Goal: Answer question/provide support: Share knowledge or assist other users

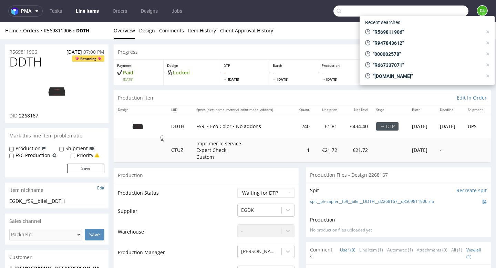
click at [441, 9] on input "text" at bounding box center [401, 11] width 135 height 11
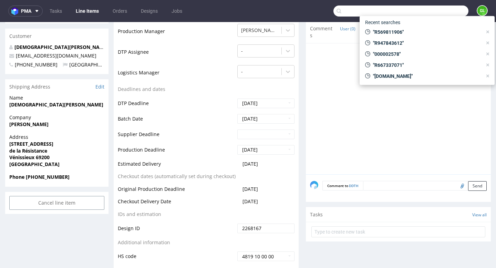
scroll to position [172, 0]
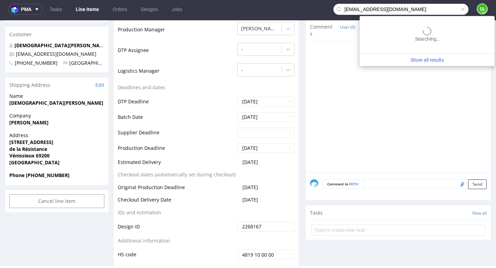
type input "jrinieri@ea-pharma.com"
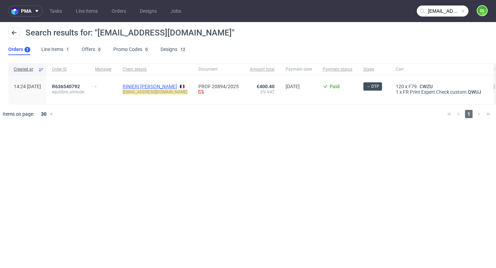
click at [160, 87] on link "RINIERI Julie" at bounding box center [150, 87] width 54 height 6
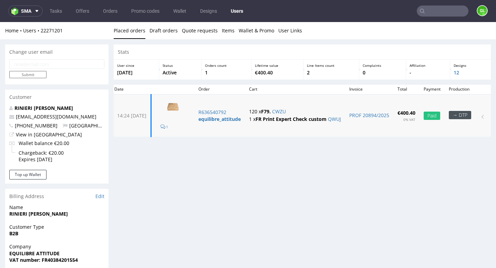
click at [190, 104] on img at bounding box center [173, 106] width 34 height 19
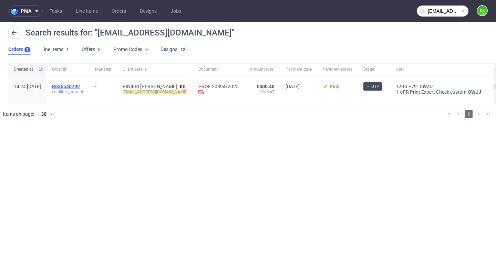
click at [80, 86] on span "R636540792" at bounding box center [66, 87] width 28 height 6
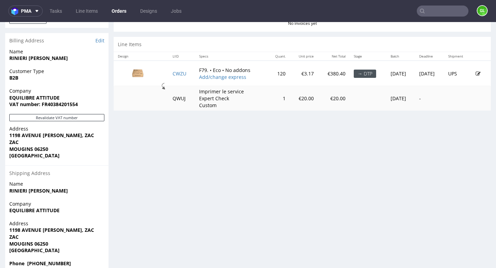
scroll to position [329, 0]
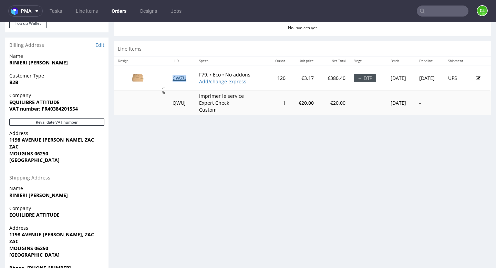
click at [174, 78] on link "CWZU" at bounding box center [180, 78] width 14 height 7
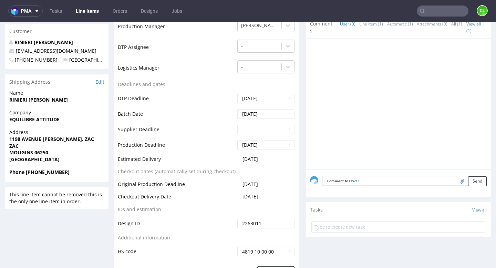
scroll to position [230, 0]
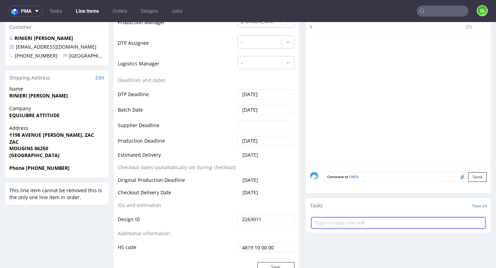
click at [340, 224] on input "text" at bounding box center [398, 222] width 174 height 11
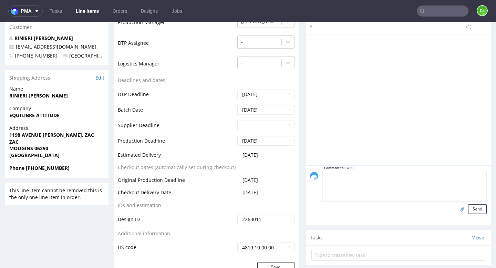
click at [374, 176] on textarea at bounding box center [405, 187] width 164 height 30
paste textarea "https://packhelp.fr/editor/product/design/2264344"
type textarea "Nowy design : https://packhelp.fr/editor/product/design/2264344"
click at [471, 211] on button "Send" at bounding box center [477, 209] width 19 height 10
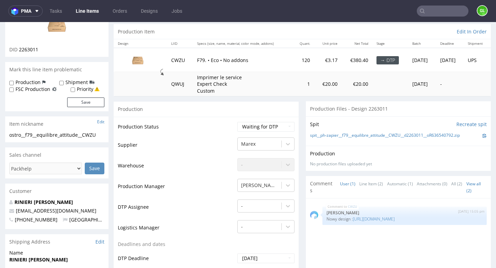
scroll to position [65, 0]
click at [443, 12] on input "text" at bounding box center [443, 11] width 52 height 11
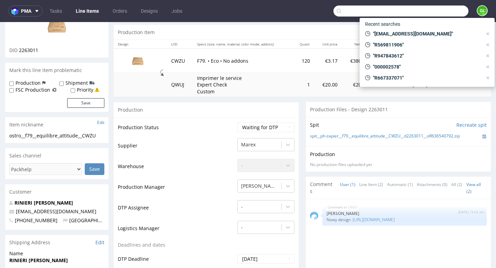
paste input "R667337071"
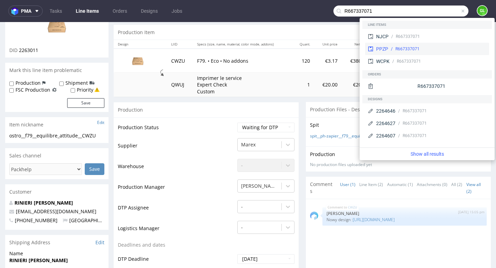
type input "R667337071"
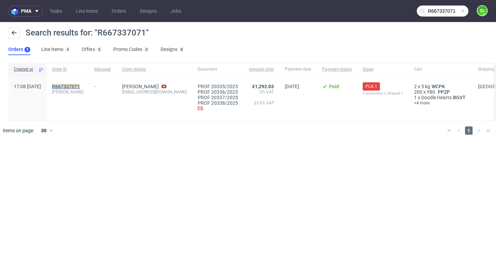
click at [80, 88] on mark "R667337071" at bounding box center [66, 87] width 28 height 6
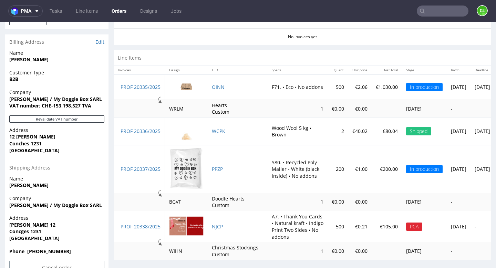
scroll to position [352, 0]
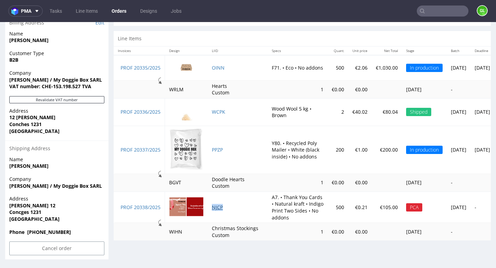
click at [221, 208] on link "NJCP" at bounding box center [217, 207] width 11 height 7
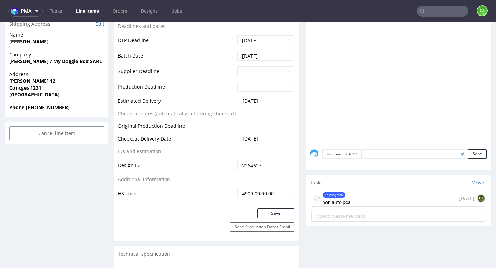
scroll to position [293, 0]
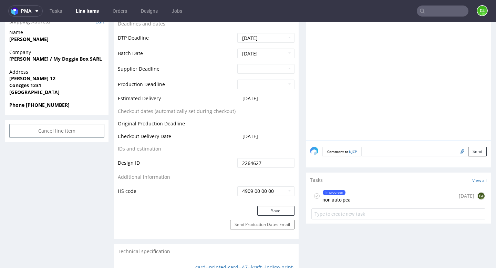
click at [372, 195] on div "In progress non auto pca 2 days ago EJ" at bounding box center [398, 196] width 174 height 16
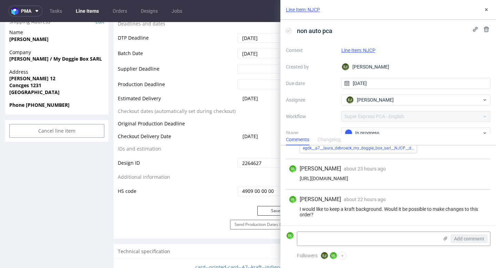
scroll to position [91, 0]
click at [324, 233] on textarea at bounding box center [367, 239] width 141 height 14
click at [408, 240] on textarea "New mail from the client with final decision :" at bounding box center [367, 239] width 141 height 14
paste textarea "could you delete the backgrounds (drawing and red) to have only kraft; and- wri…"
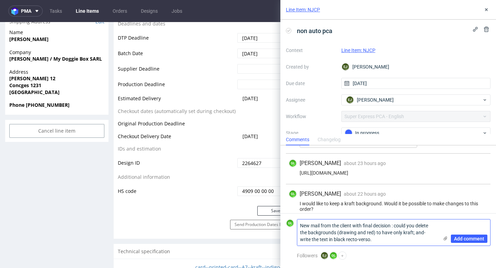
scroll to position [0, 0]
type textarea "New mail from the client with final decision : could you delete the backgrounds…"
click at [469, 240] on span "Add comment" at bounding box center [469, 238] width 30 height 5
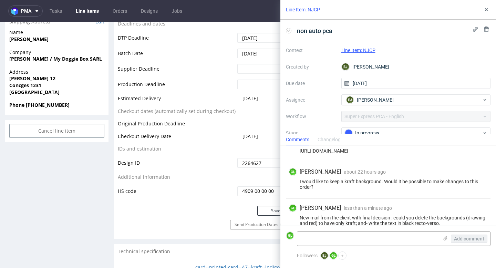
scroll to position [127, 0]
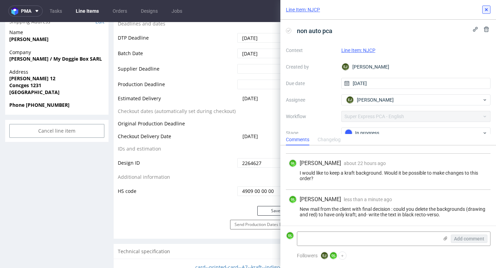
click at [487, 12] on icon at bounding box center [487, 10] width 6 height 6
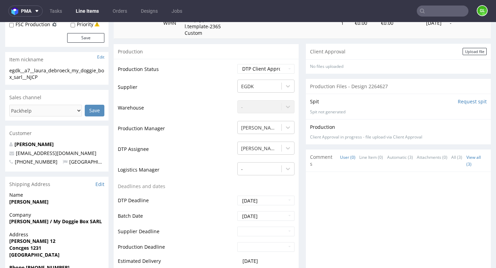
scroll to position [131, 0]
click at [282, 69] on select "Waiting for Artwork Waiting for Diecut Waiting for Mockup Waiting for DTP Waiti…" at bounding box center [265, 68] width 57 height 10
select select "back_for_dtp"
click at [237, 63] on select "Waiting for Artwork Waiting for Diecut Waiting for Mockup Waiting for DTP Waiti…" at bounding box center [265, 68] width 57 height 10
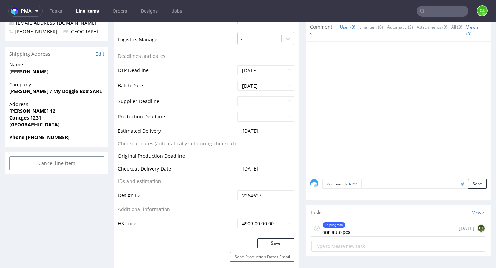
scroll to position [303, 0]
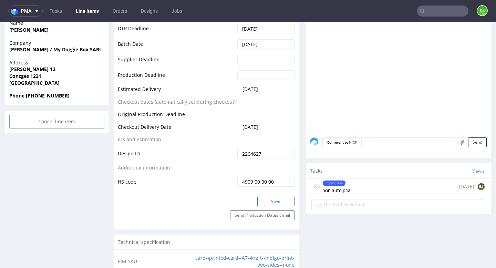
click at [271, 202] on button "Save" at bounding box center [275, 202] width 37 height 10
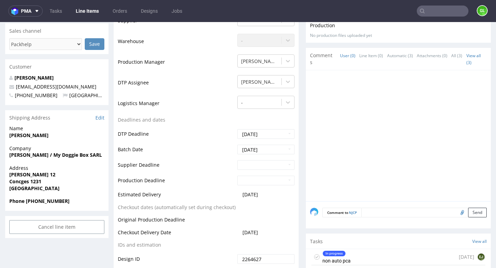
scroll to position [0, 0]
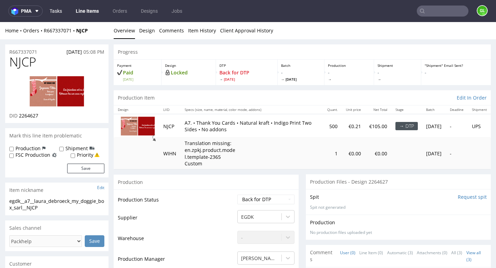
click at [54, 12] on link "Tasks" at bounding box center [55, 11] width 21 height 11
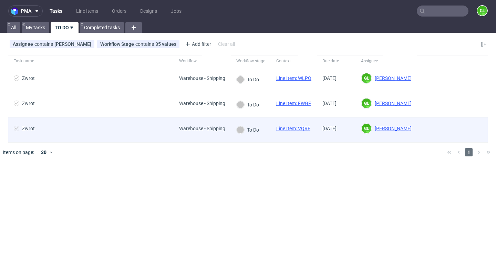
click at [98, 131] on span "Zwrot" at bounding box center [91, 130] width 154 height 8
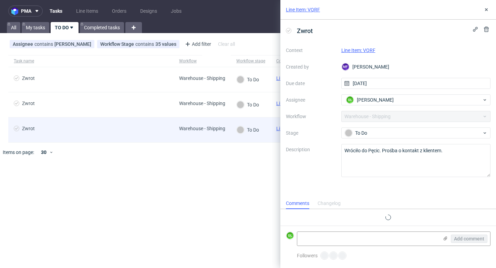
scroll to position [6, 0]
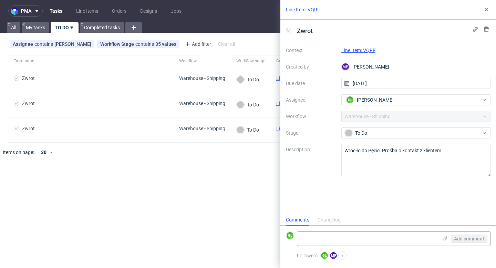
click at [223, 169] on div "pma Tasks Line Items Orders Designs Jobs GL All My tasks TO DO Completed tasks …" at bounding box center [248, 134] width 496 height 268
click at [487, 12] on icon at bounding box center [487, 10] width 6 height 6
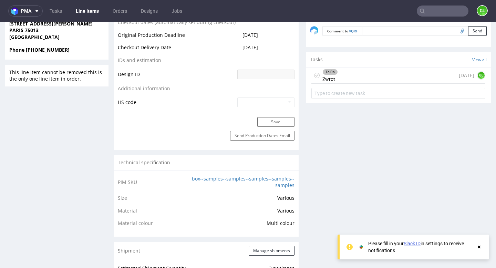
scroll to position [351, 0]
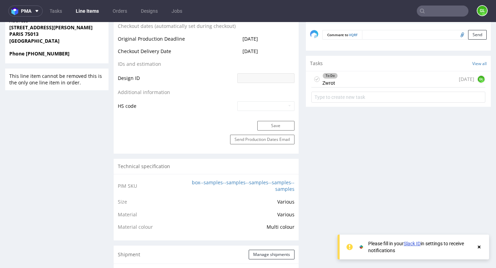
click at [381, 82] on div "To Do Zwrot [DATE] GL" at bounding box center [398, 79] width 174 height 16
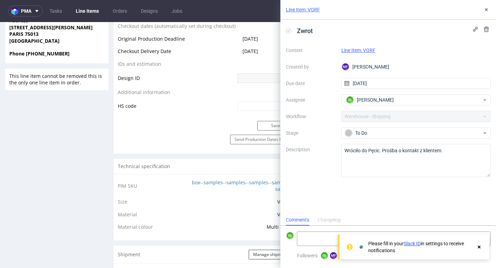
scroll to position [6, 0]
click at [480, 246] on use at bounding box center [479, 247] width 3 height 3
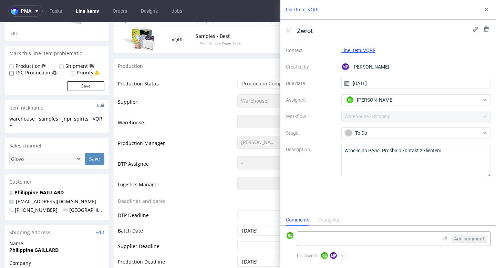
scroll to position [0, 0]
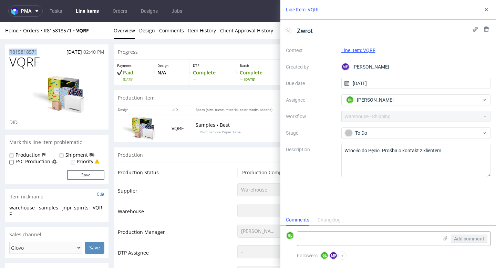
drag, startPoint x: 45, startPoint y: 53, endPoint x: 8, endPoint y: 53, distance: 37.9
click at [8, 53] on div "R815818571 05.09.2025 02:40 PM" at bounding box center [56, 49] width 103 height 11
copy p "R815818571"
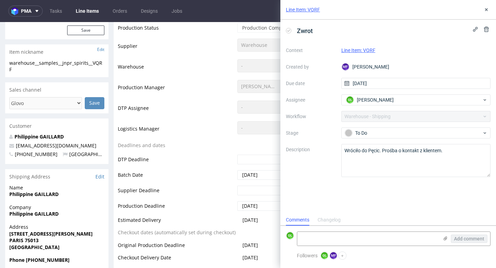
scroll to position [154, 0]
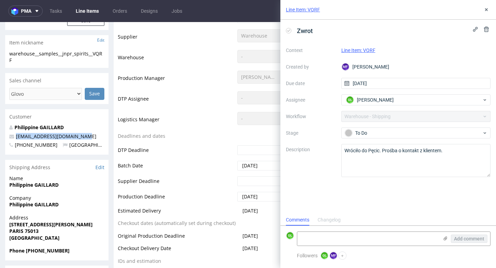
drag, startPoint x: 77, startPoint y: 138, endPoint x: 14, endPoint y: 136, distance: 62.4
click at [14, 136] on p "philippine@jnprspirits.com" at bounding box center [56, 136] width 95 height 7
copy link "philippine@jnprspirits.com"
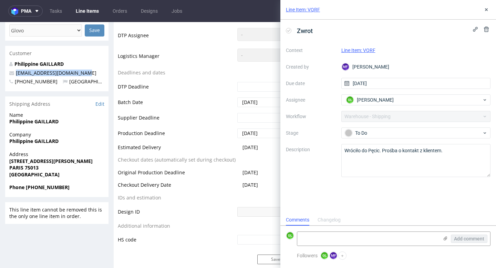
scroll to position [215, 0]
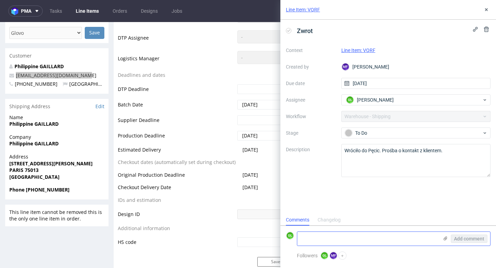
click at [323, 235] on textarea at bounding box center [367, 239] width 141 height 14
paste textarea "https://app-eu1.hubspot.com/contacts/25600958/record/0-5/238236935400/"
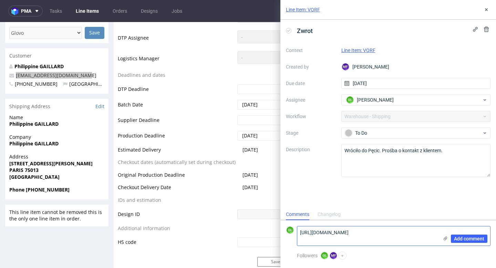
scroll to position [0, 0]
type textarea "https://app-eu1.hubspot.com/contacts/25600958/record/0-5/238236935400/"
click at [464, 238] on span "Add comment" at bounding box center [469, 238] width 30 height 5
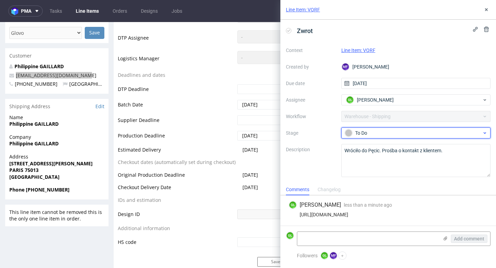
click at [475, 131] on div "To Do" at bounding box center [413, 133] width 137 height 8
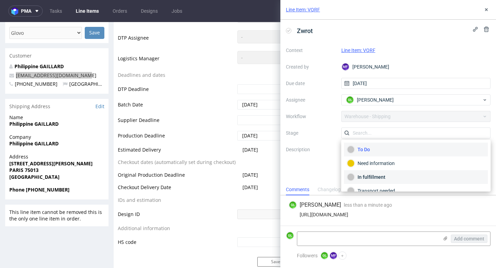
click at [392, 176] on div "In fulfillment" at bounding box center [416, 177] width 138 height 8
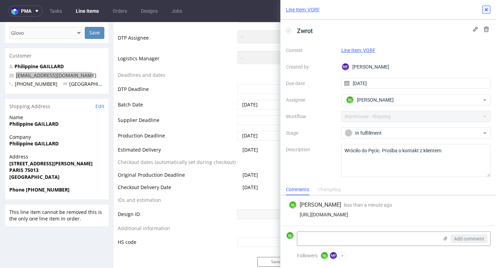
click at [487, 10] on icon at bounding box center [487, 10] width 6 height 6
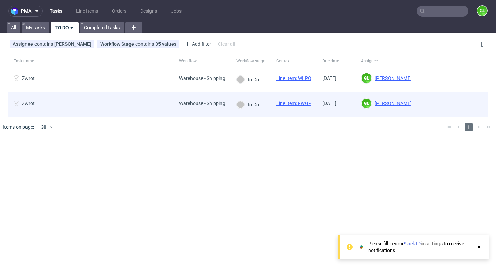
click at [128, 104] on span "Zwrot" at bounding box center [91, 105] width 154 height 8
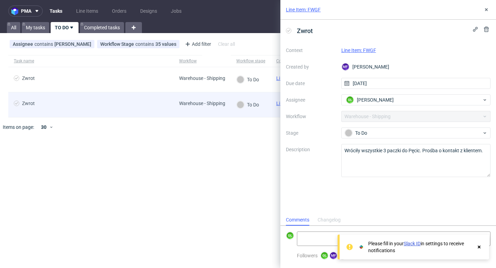
scroll to position [6, 0]
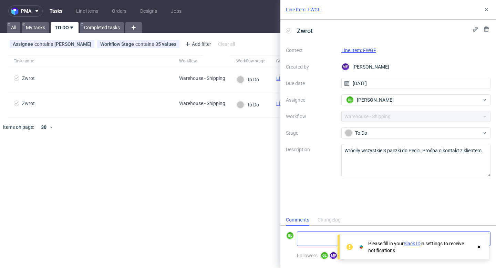
click at [322, 236] on textarea at bounding box center [367, 239] width 141 height 14
paste textarea "https://app-eu1.hubspot.com/contacts/25600958/record/0-5/238468667610/"
type textarea "https://app-eu1.hubspot.com/contacts/25600958/record/0-5/238468667610/"
click at [481, 247] on icon at bounding box center [479, 247] width 6 height 6
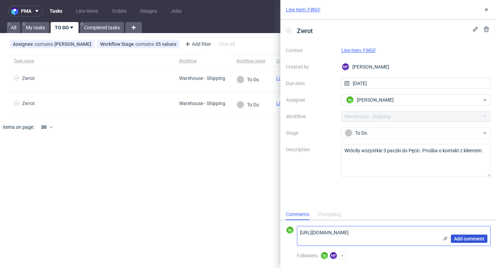
click at [473, 240] on span "Add comment" at bounding box center [469, 238] width 30 height 5
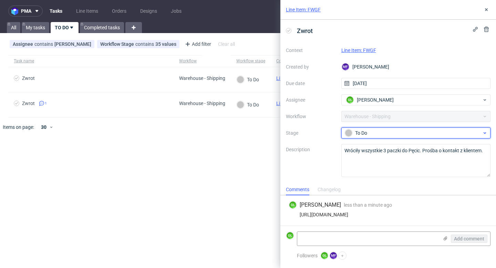
click at [431, 134] on div "To Do" at bounding box center [413, 133] width 137 height 8
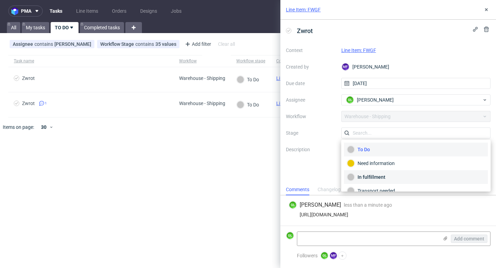
click at [396, 179] on div "In fulfillment" at bounding box center [416, 177] width 138 height 8
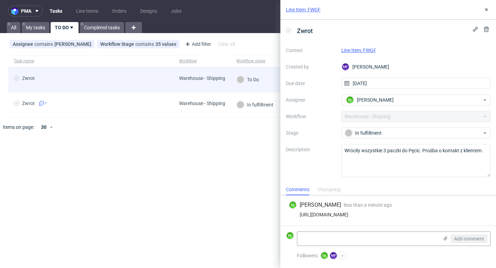
click at [133, 75] on span "Zwrot" at bounding box center [91, 79] width 154 height 8
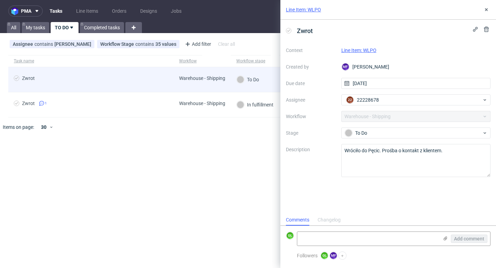
scroll to position [6, 0]
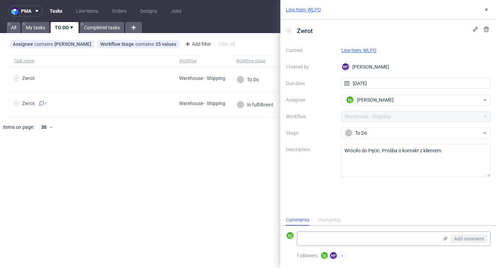
click at [401, 195] on div "Zwrot Context Line Item: WLPO Created by MF Michał Fedorowicz Due date 30/09/20…" at bounding box center [388, 117] width 216 height 195
click at [324, 239] on textarea at bounding box center [367, 239] width 141 height 14
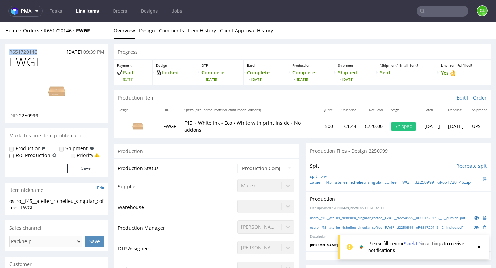
drag, startPoint x: 43, startPoint y: 51, endPoint x: 4, endPoint y: 51, distance: 39.6
copy p "R651720146"
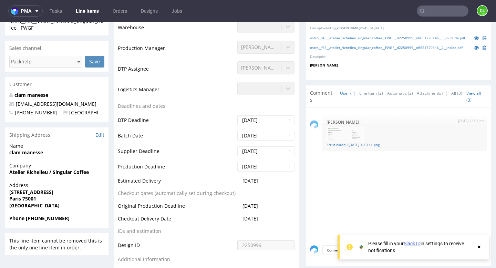
scroll to position [179, 0]
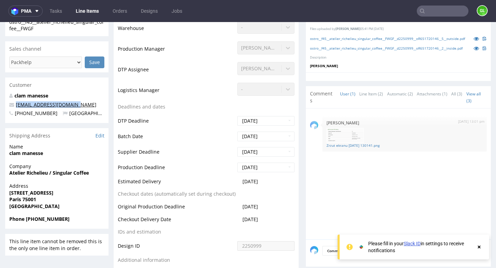
drag, startPoint x: 79, startPoint y: 106, endPoint x: 16, endPoint y: 106, distance: 63.1
click at [16, 106] on p "manesse@singular.coffee" at bounding box center [56, 104] width 95 height 7
copy link "manesse@singular.coffee"
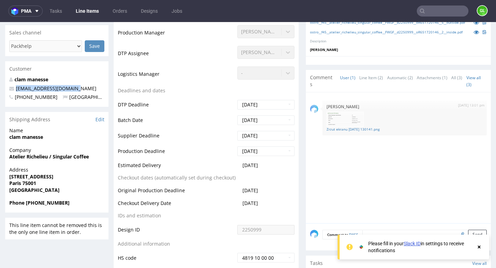
scroll to position [199, 0]
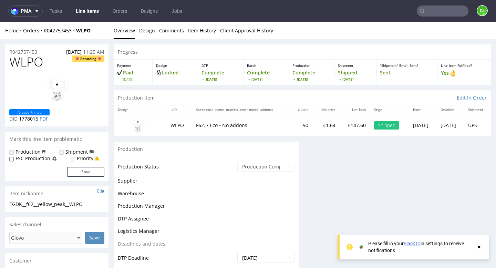
click at [479, 247] on use at bounding box center [479, 247] width 3 height 3
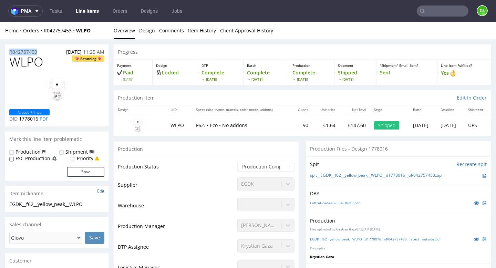
drag, startPoint x: 43, startPoint y: 50, endPoint x: 6, endPoint y: 52, distance: 38.0
click at [6, 52] on div "R042757453 [DATE] 11:25 AM" at bounding box center [56, 49] width 103 height 11
click at [44, 51] on div "R042757453 [DATE] 11:25 AM" at bounding box center [56, 49] width 103 height 11
drag, startPoint x: 44, startPoint y: 51, endPoint x: 21, endPoint y: 51, distance: 23.1
click at [21, 51] on div "R042757453 [DATE] 11:25 AM" at bounding box center [56, 49] width 103 height 11
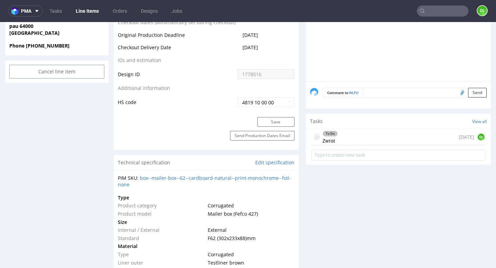
scroll to position [348, 0]
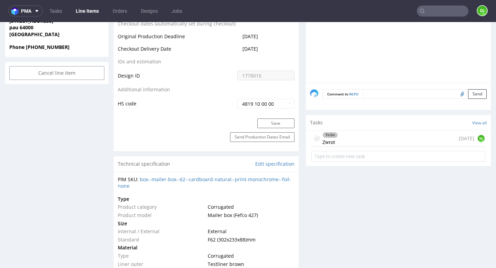
click at [409, 142] on div "To Do Zwrot [DATE] GL" at bounding box center [398, 139] width 174 height 16
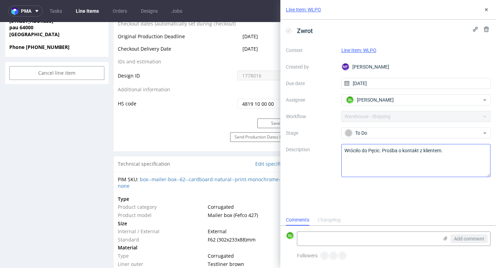
scroll to position [6, 0]
click at [486, 10] on use at bounding box center [486, 9] width 3 height 3
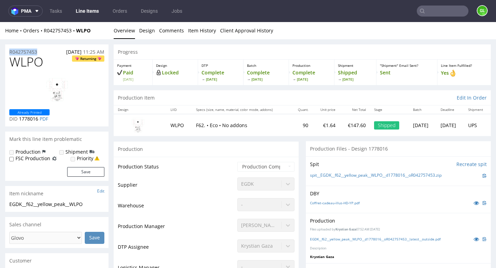
drag, startPoint x: 40, startPoint y: 52, endPoint x: 8, endPoint y: 54, distance: 32.4
click at [8, 54] on div "R042757453 [DATE] 11:25 AM" at bounding box center [56, 49] width 103 height 11
click at [23, 51] on p "R042757453" at bounding box center [23, 52] width 28 height 7
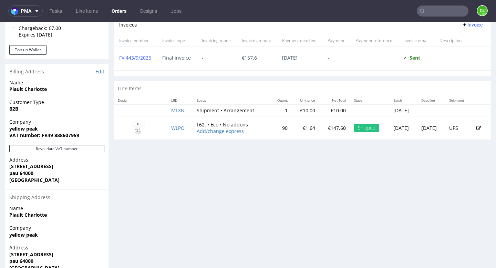
scroll to position [302, 0]
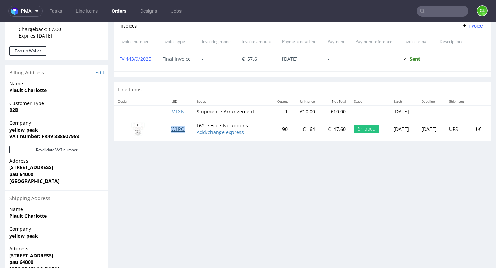
click at [175, 127] on link "WLPO" at bounding box center [177, 129] width 13 height 7
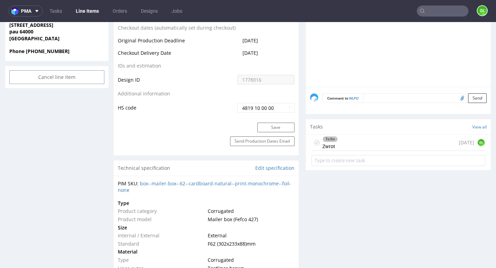
scroll to position [346, 0]
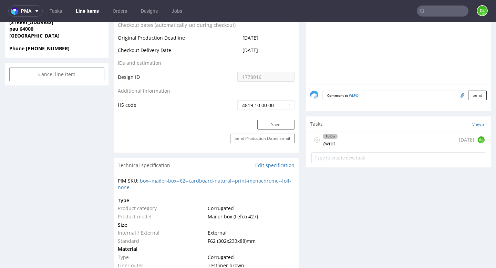
click at [392, 140] on div "To Do Zwrot [DATE] GL" at bounding box center [398, 140] width 174 height 16
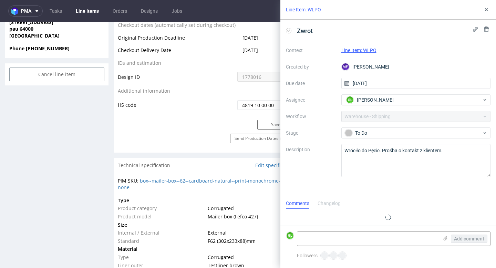
scroll to position [6, 0]
click at [485, 6] on button at bounding box center [486, 10] width 8 height 8
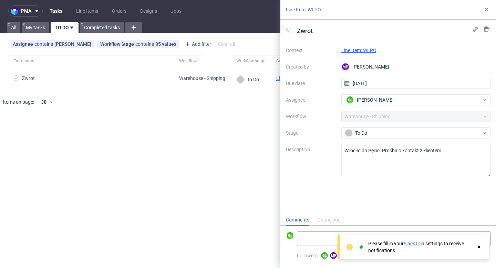
scroll to position [6, 0]
click at [360, 196] on div "Zwrot Context Line Item: WLPO Created by MF [PERSON_NAME] Due date [DATE] Assig…" at bounding box center [388, 117] width 216 height 195
click at [481, 248] on icon at bounding box center [479, 247] width 6 height 6
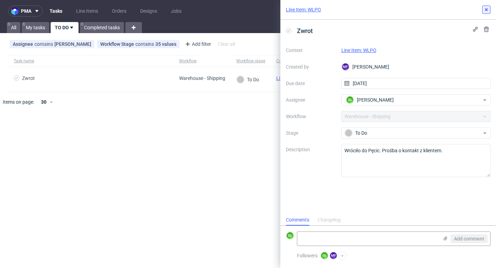
click at [488, 10] on icon at bounding box center [487, 10] width 6 height 6
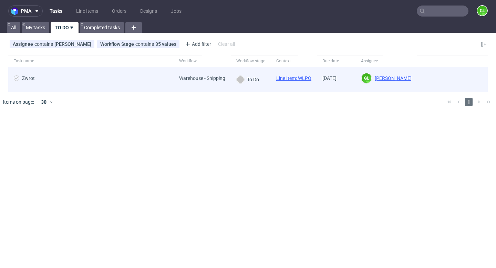
click at [259, 87] on div "To Do" at bounding box center [248, 79] width 34 height 25
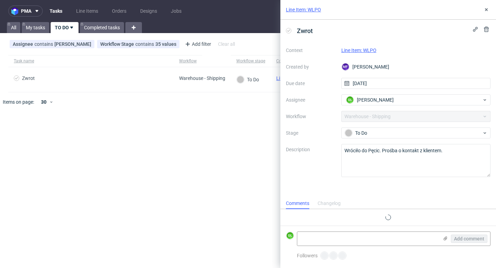
scroll to position [6, 0]
click at [324, 234] on textarea at bounding box center [367, 239] width 141 height 14
paste textarea "wraca do nas ale jest status ze towar jest uszkodzony i opoznia sie zwrot. [PER…"
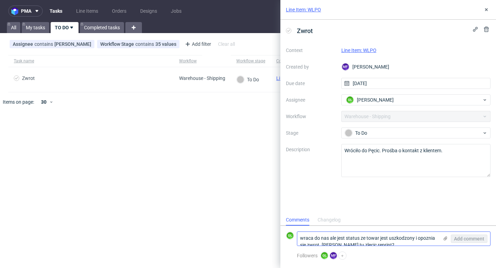
scroll to position [0, 0]
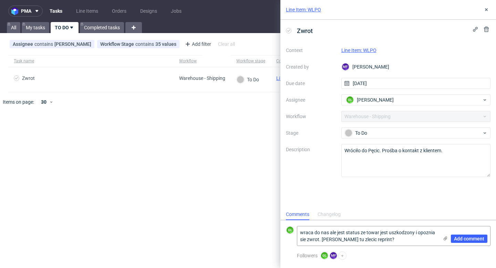
drag, startPoint x: 384, startPoint y: 240, endPoint x: 294, endPoint y: 229, distance: 90.3
click at [294, 229] on div "GL wraca do nas ale jest status ze towar jest uszkodzony i opoznia sie zwrot. m…" at bounding box center [388, 236] width 205 height 20
paste textarea "it comes back to us but there is a status that the goods are damaged and the re…"
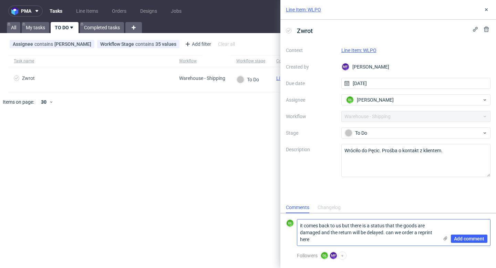
drag, startPoint x: 311, startPoint y: 239, endPoint x: 297, endPoint y: 240, distance: 14.1
click at [297, 240] on div "it comes back to us but there is a status that the goods are damaged and the re…" at bounding box center [394, 232] width 194 height 27
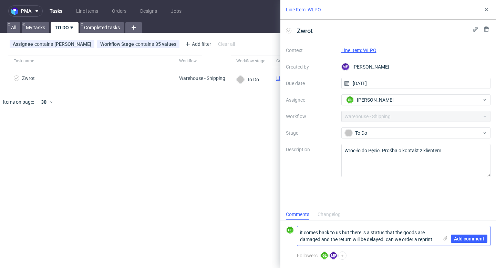
click at [395, 239] on textarea "it comes back to us but there is a status that the goods are damaged and the re…" at bounding box center [367, 235] width 141 height 19
click at [407, 238] on textarea "it comes back to us but there is a status that the goods are damaged and the re…" at bounding box center [367, 235] width 141 height 19
click at [303, 233] on textarea "it comes back to us but there is a status that the goods are damaged and the re…" at bounding box center [367, 235] width 141 height 19
type textarea "It comes back to us but there is a status that the goods are damaged and the re…"
click at [466, 237] on span "Add comment" at bounding box center [469, 238] width 30 height 5
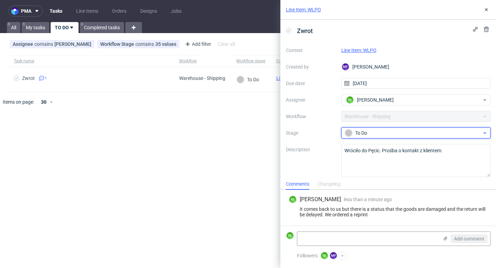
click at [444, 134] on div "To Do" at bounding box center [413, 133] width 137 height 8
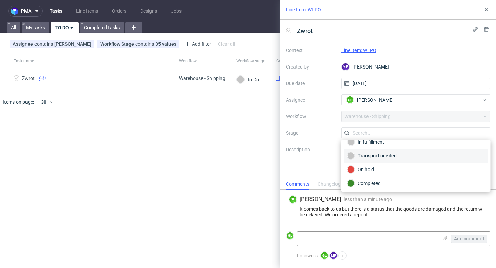
scroll to position [37, 0]
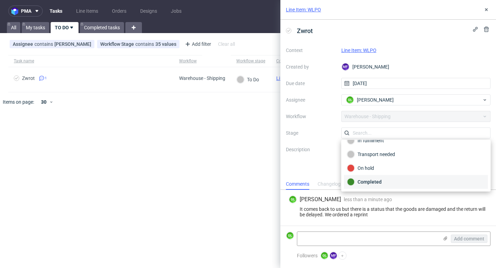
click at [382, 180] on div "Completed" at bounding box center [416, 182] width 138 height 8
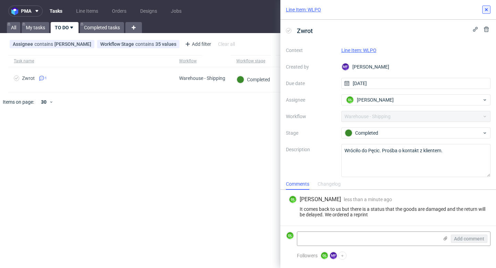
click at [486, 12] on icon at bounding box center [487, 10] width 6 height 6
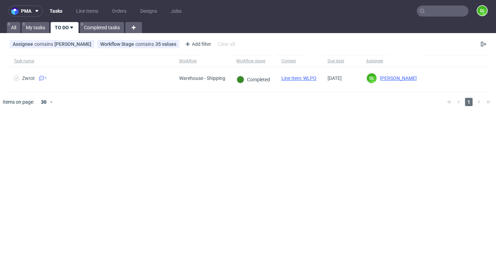
click at [64, 28] on link "TO DO" at bounding box center [65, 27] width 28 height 11
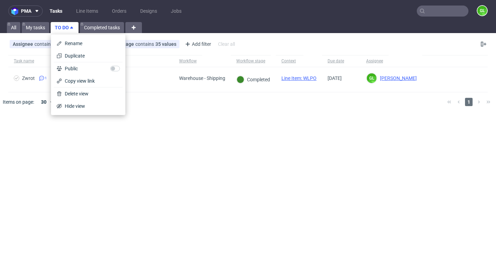
click at [230, 143] on div "pma Tasks Line Items Orders Designs Jobs GL All My tasks TO DO Completed tasks …" at bounding box center [248, 134] width 496 height 268
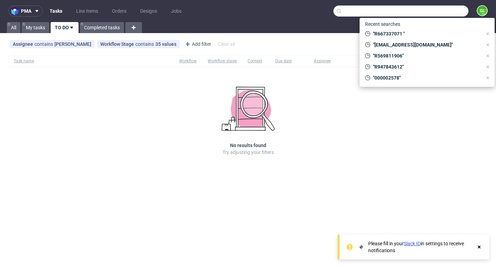
click at [428, 11] on input "text" at bounding box center [401, 11] width 135 height 11
paste input "R066062314"
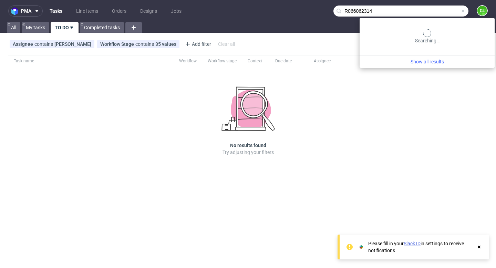
type input "R066062314"
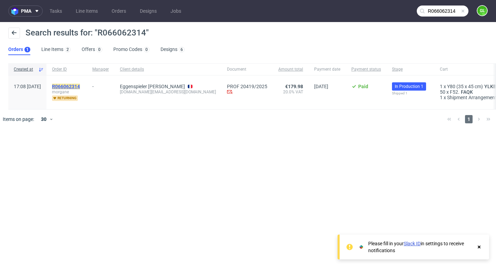
click at [80, 89] on mark "R066062314" at bounding box center [66, 87] width 28 height 6
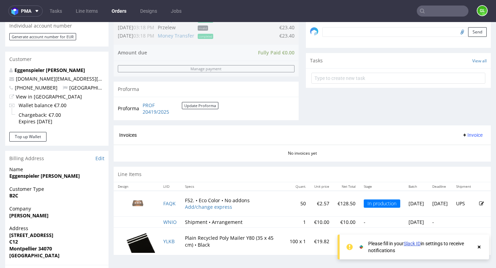
scroll to position [284, 0]
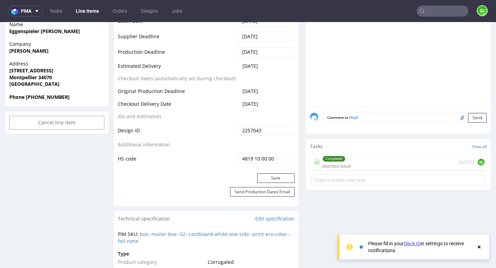
scroll to position [296, 0]
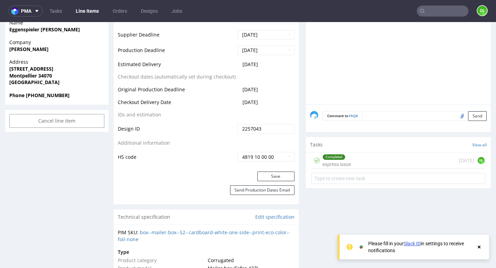
click at [383, 163] on div "Completed express issue [DATE] GL" at bounding box center [398, 161] width 174 height 16
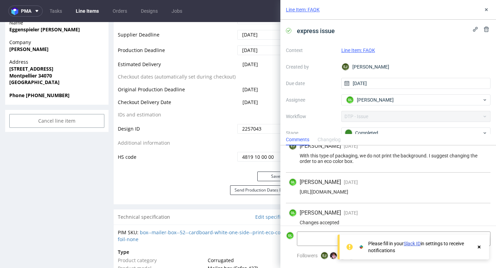
scroll to position [17, 0]
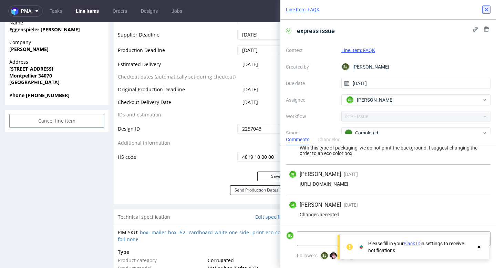
click at [485, 9] on use at bounding box center [486, 9] width 3 height 3
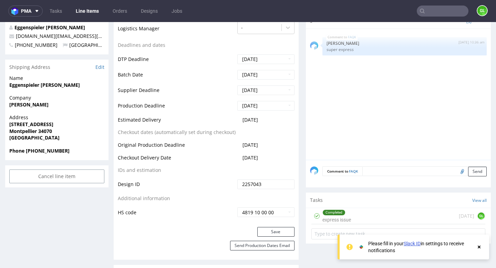
scroll to position [235, 0]
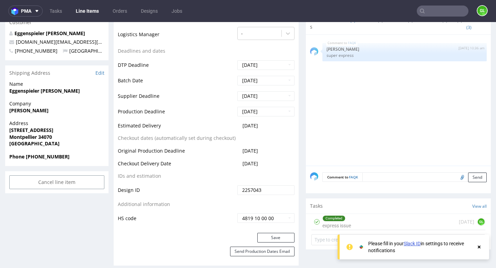
click at [480, 245] on icon at bounding box center [479, 247] width 6 height 6
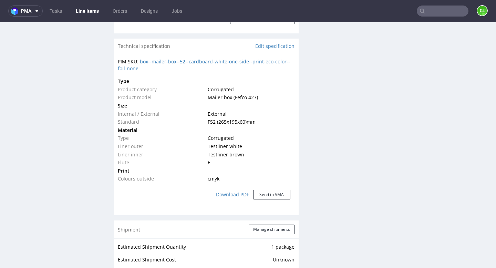
scroll to position [462, 0]
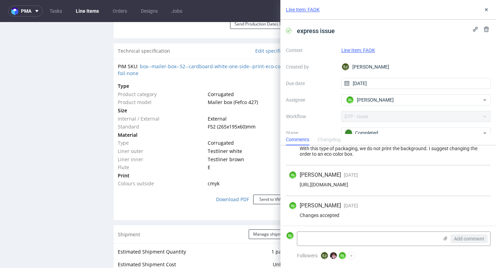
scroll to position [17, 0]
click at [487, 10] on icon at bounding box center [487, 10] width 6 height 6
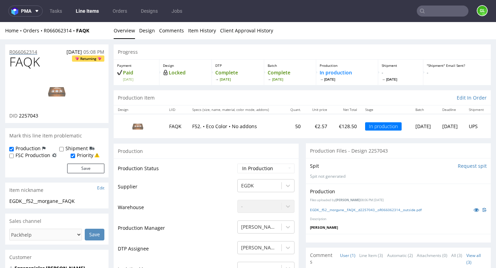
click at [34, 50] on p "R066062314" at bounding box center [23, 52] width 28 height 7
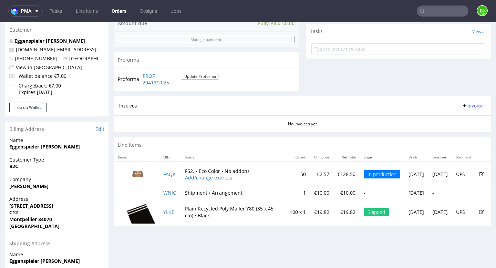
scroll to position [252, 0]
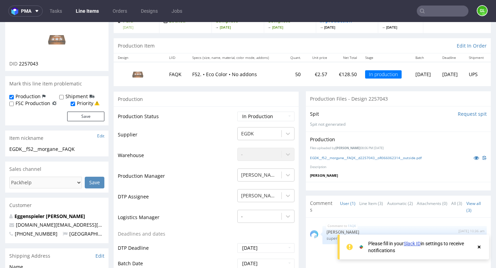
scroll to position [53, 0]
click at [479, 246] on use at bounding box center [479, 247] width 3 height 3
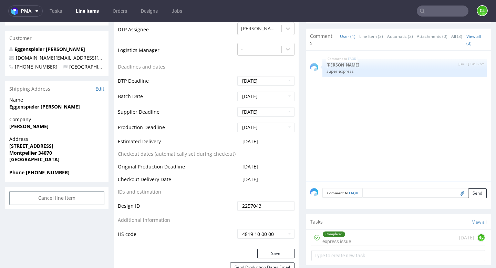
scroll to position [191, 0]
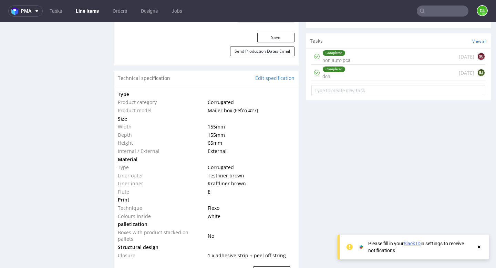
scroll to position [482, 0]
